Goal: Contribute content: Add original content to the website for others to see

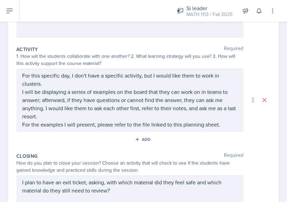
scroll to position [170, 0]
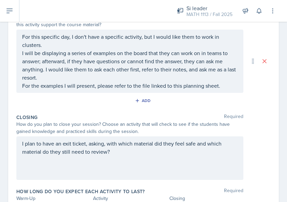
click at [112, 53] on p "I will be displaying a series of examples on the board that they can work on in…" at bounding box center [129, 65] width 215 height 33
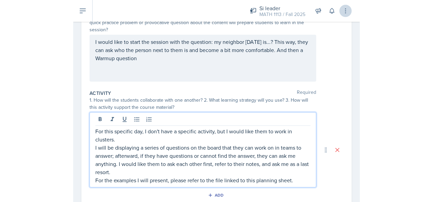
scroll to position [77, 0]
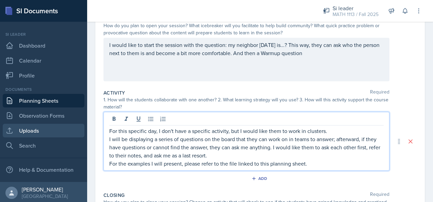
click at [58, 130] on link "Uploads" at bounding box center [44, 131] width 82 height 14
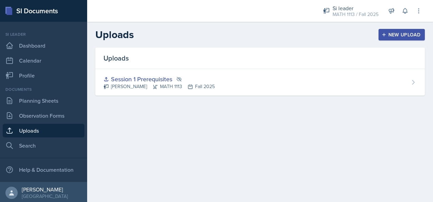
click at [403, 36] on div "New Upload" at bounding box center [402, 34] width 38 height 5
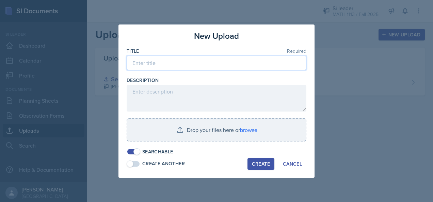
click at [221, 69] on input at bounding box center [217, 63] width 180 height 14
type input "S"
type input "Function composition"
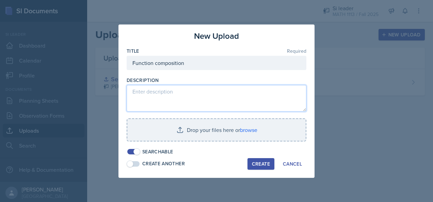
click at [202, 97] on textarea at bounding box center [217, 98] width 180 height 27
type textarea "Just a review of function compositions"
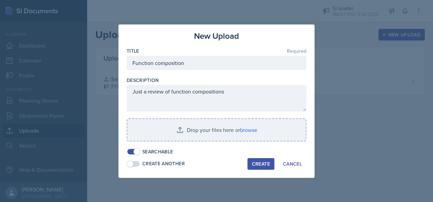
click at [138, 153] on span at bounding box center [137, 152] width 7 height 7
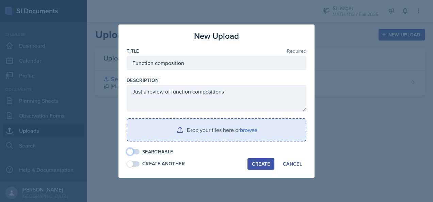
click at [172, 135] on input "file" at bounding box center [216, 130] width 179 height 22
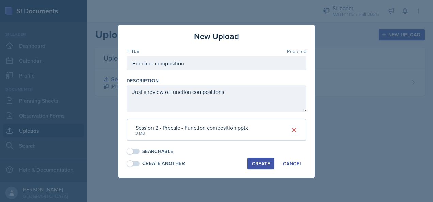
click at [266, 162] on div "Create" at bounding box center [261, 163] width 18 height 5
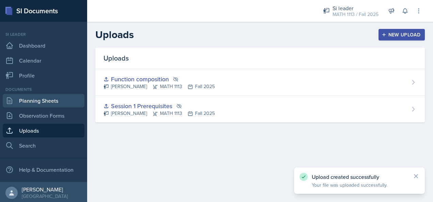
click at [40, 96] on link "Planning Sheets" at bounding box center [44, 101] width 82 height 14
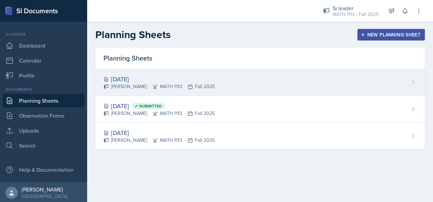
click at [232, 84] on div "[DATE] [PERSON_NAME] MATH 1113 Fall 2025" at bounding box center [260, 82] width 330 height 27
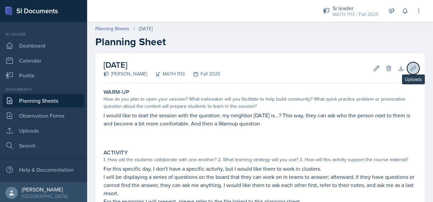
click at [410, 68] on icon at bounding box center [413, 68] width 7 height 7
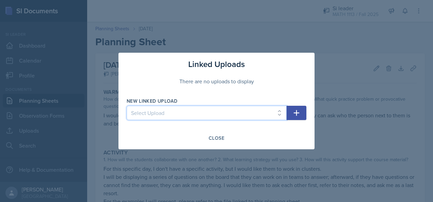
click at [263, 113] on select "Select Upload Session 1 Prerequisites Function composition" at bounding box center [207, 113] width 160 height 14
select select "90c40103-4646-44f6-8c8b-adf0b6ef4c55"
click at [127, 106] on select "Select Upload Session 1 Prerequisites Function composition" at bounding box center [207, 113] width 160 height 14
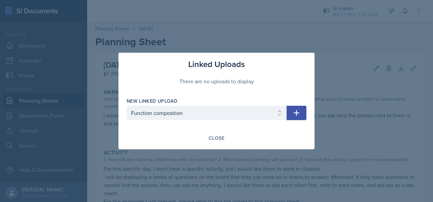
click at [304, 115] on button "button" at bounding box center [297, 113] width 20 height 14
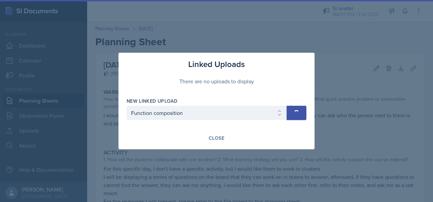
select select
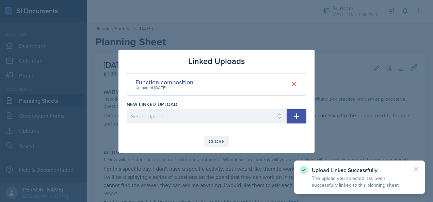
click at [220, 143] on div "Close" at bounding box center [217, 141] width 16 height 5
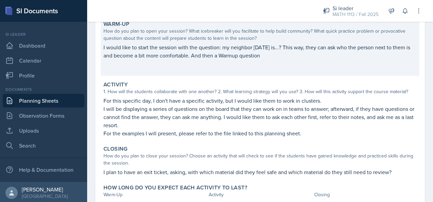
scroll to position [121, 0]
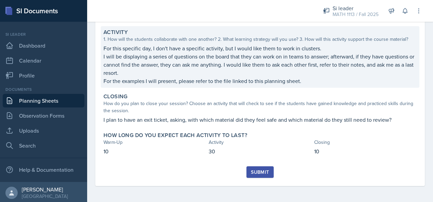
click at [141, 79] on p "For the examples I will present, please refer to the file linked to this planni…" at bounding box center [260, 81] width 313 height 8
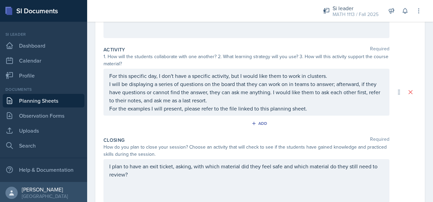
click at [149, 109] on div "For this specific day, I don't have a specific activity, but I would like them …" at bounding box center [246, 92] width 275 height 41
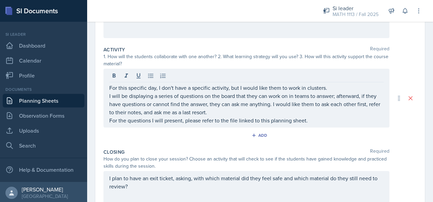
click at [287, 158] on div "How do you plan to close your session? Choose an activity that will check to se…" at bounding box center [247, 163] width 286 height 14
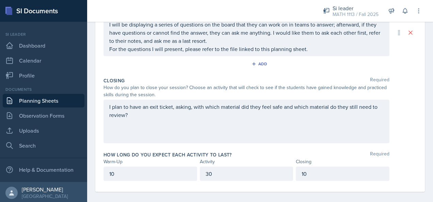
scroll to position [185, 0]
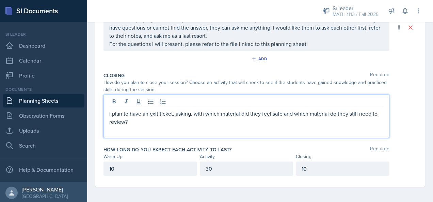
click at [131, 110] on p "I plan to have an exit ticket, asking, with which material did they feel safe a…" at bounding box center [246, 118] width 275 height 16
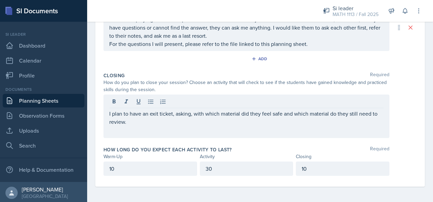
click at [215, 83] on div "How do you plan to close your session? Choose an activity that will check to se…" at bounding box center [247, 86] width 286 height 14
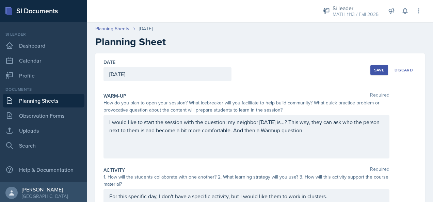
scroll to position [0, 0]
click at [374, 71] on div "Save" at bounding box center [379, 69] width 10 height 5
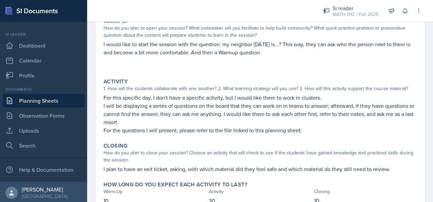
scroll to position [121, 0]
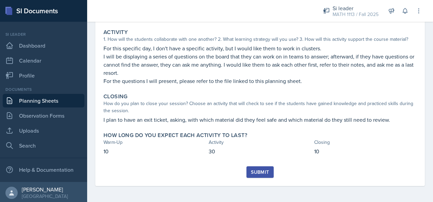
click at [262, 171] on div "Submit" at bounding box center [260, 172] width 18 height 5
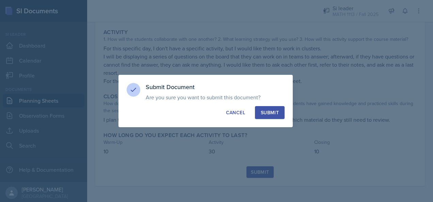
click at [262, 115] on div "Submit" at bounding box center [270, 112] width 18 height 7
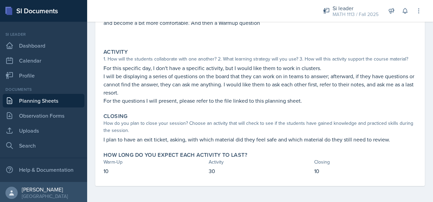
scroll to position [0, 0]
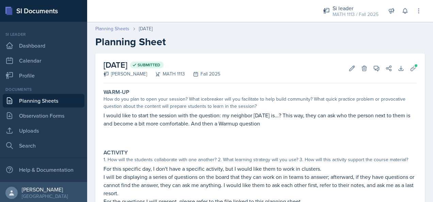
click at [118, 25] on link "Planning Sheets" at bounding box center [112, 28] width 34 height 7
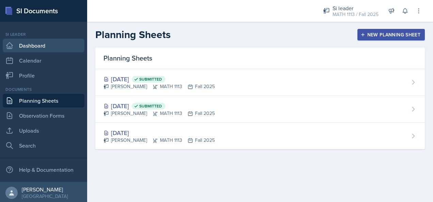
click at [47, 45] on link "Dashboard" at bounding box center [44, 46] width 82 height 14
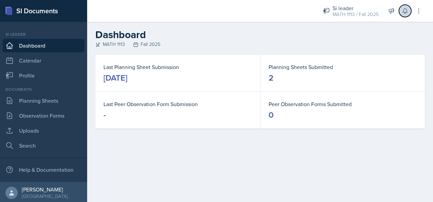
click at [404, 14] on icon at bounding box center [405, 10] width 7 height 7
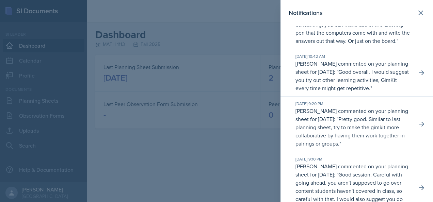
scroll to position [798, 0]
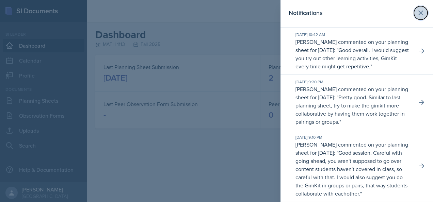
click at [418, 17] on button at bounding box center [421, 13] width 14 height 14
